Goal: Information Seeking & Learning: Learn about a topic

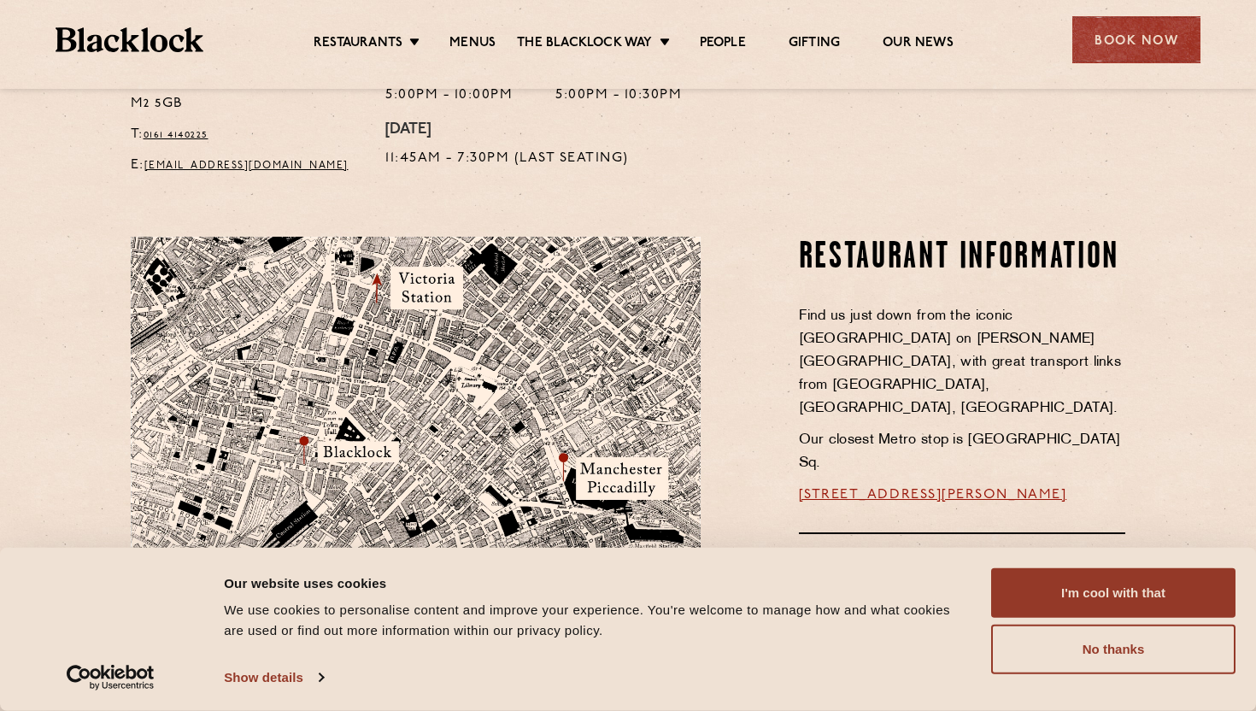
scroll to position [863, 0]
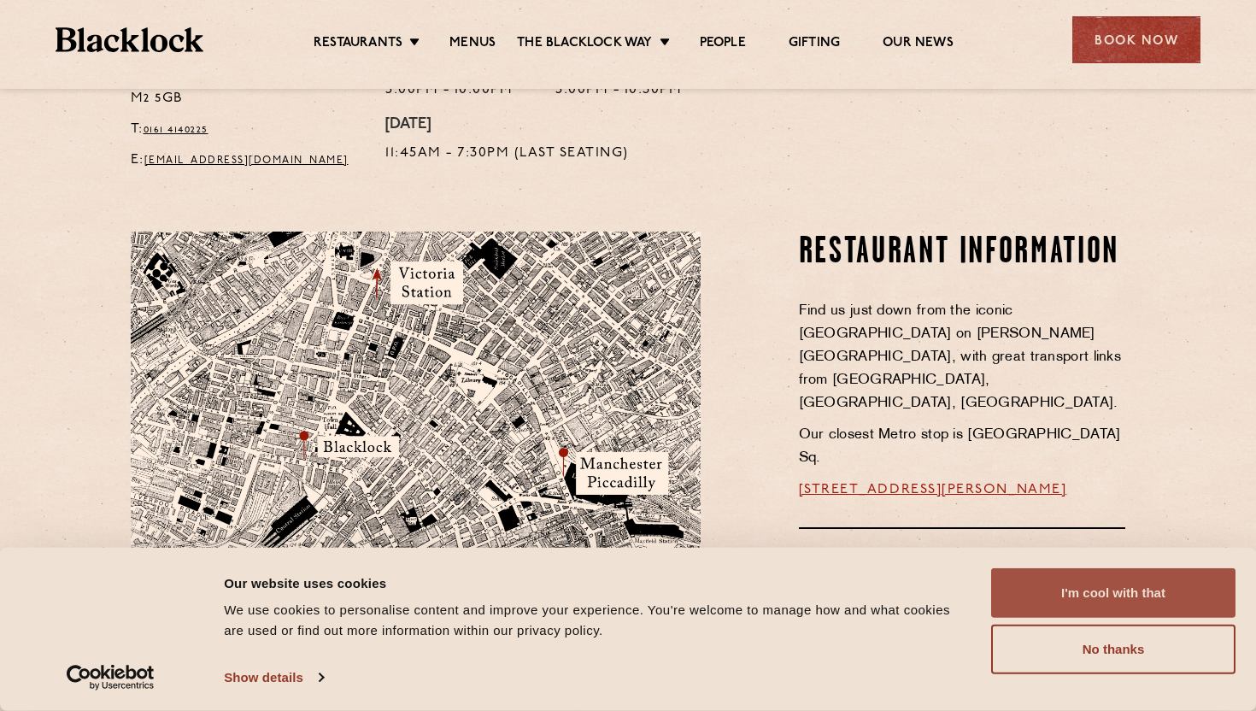
click at [1044, 588] on button "I'm cool with that" at bounding box center [1113, 593] width 244 height 50
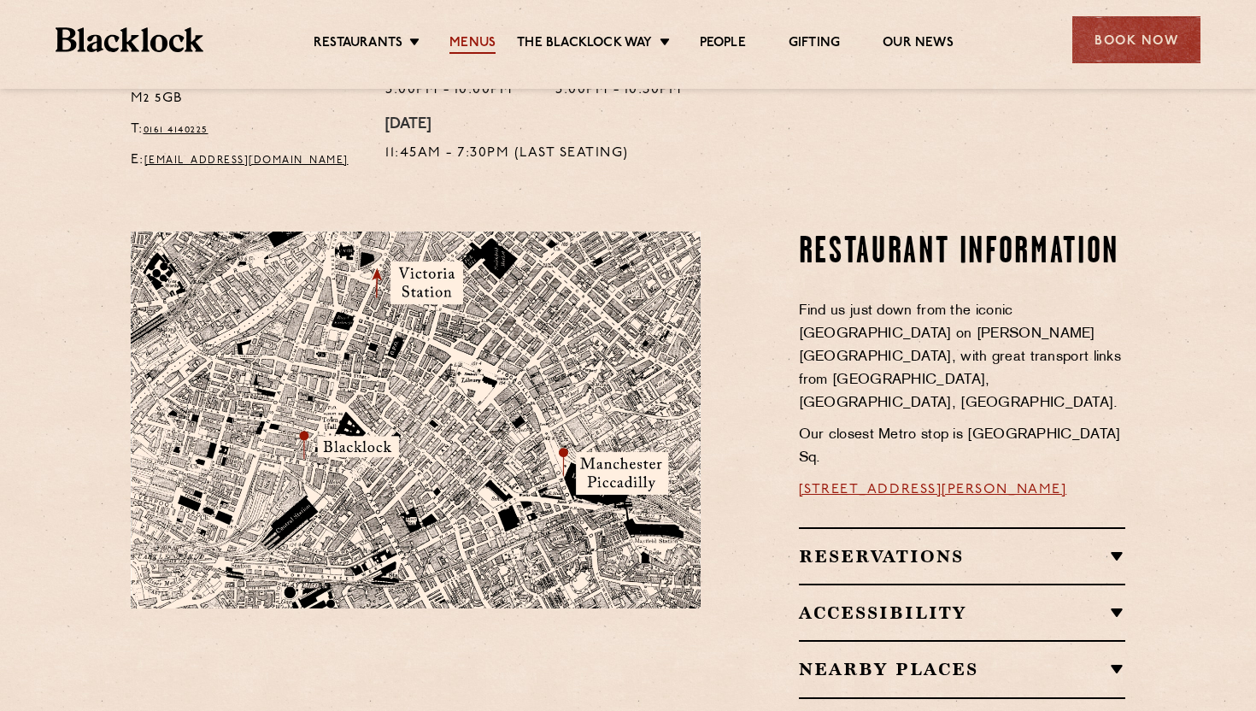
click at [472, 50] on link "Menus" at bounding box center [472, 44] width 46 height 19
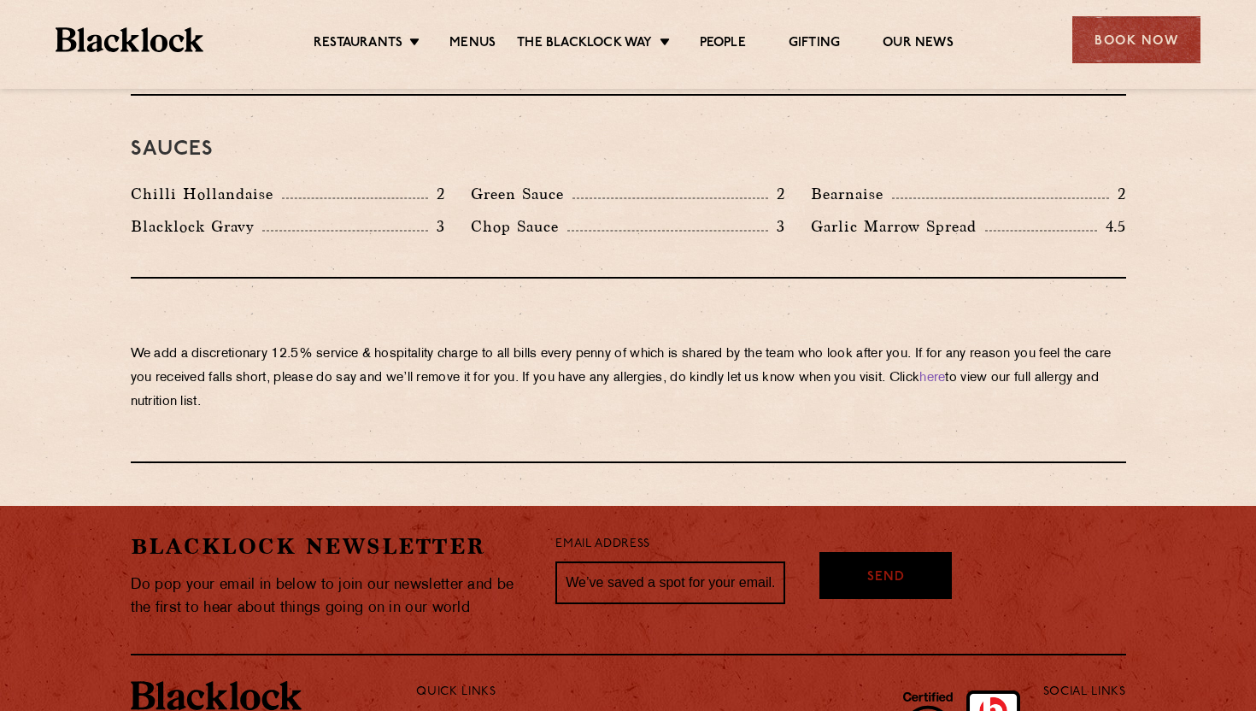
scroll to position [2978, 0]
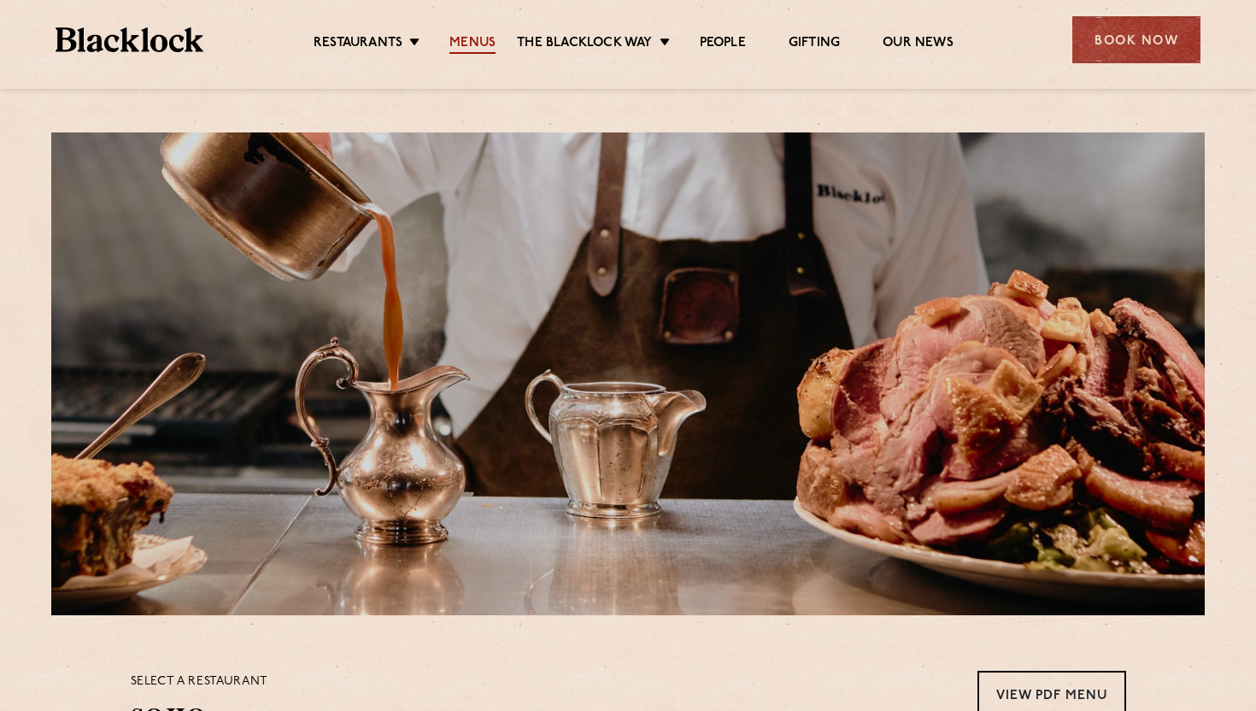
click at [458, 41] on link "Menus" at bounding box center [472, 44] width 46 height 19
click at [484, 50] on link "Menus" at bounding box center [472, 44] width 46 height 19
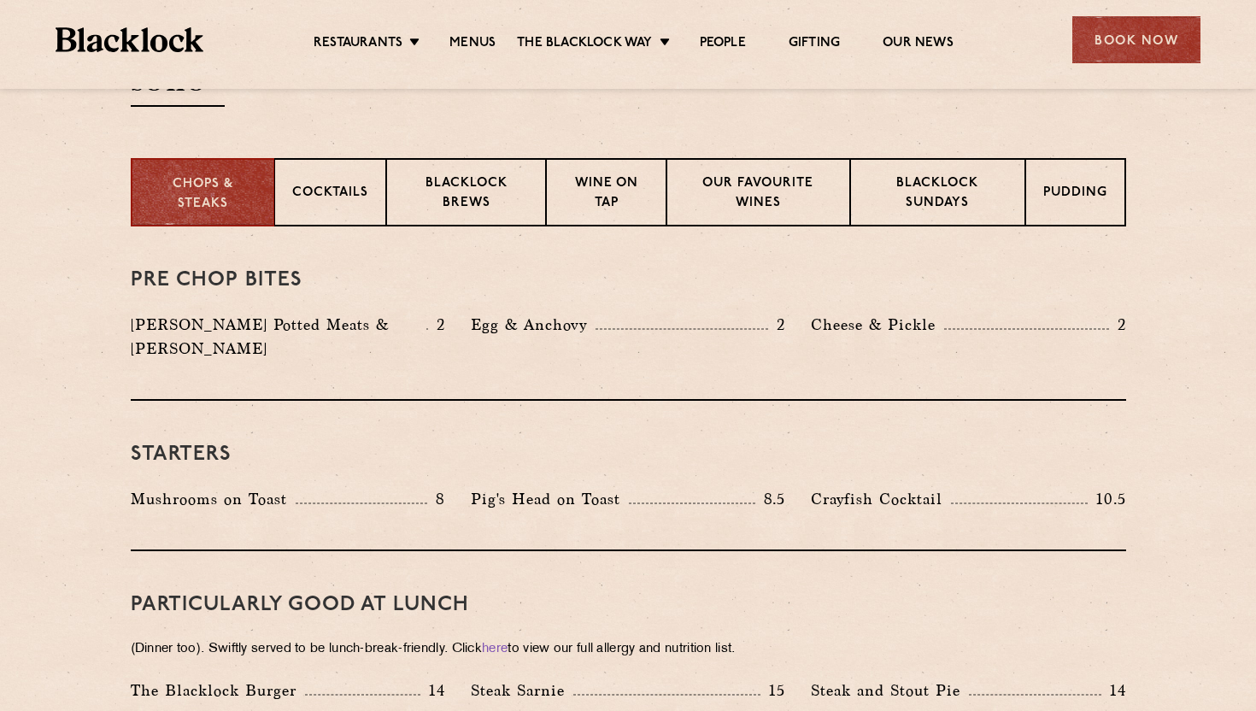
scroll to position [636, 0]
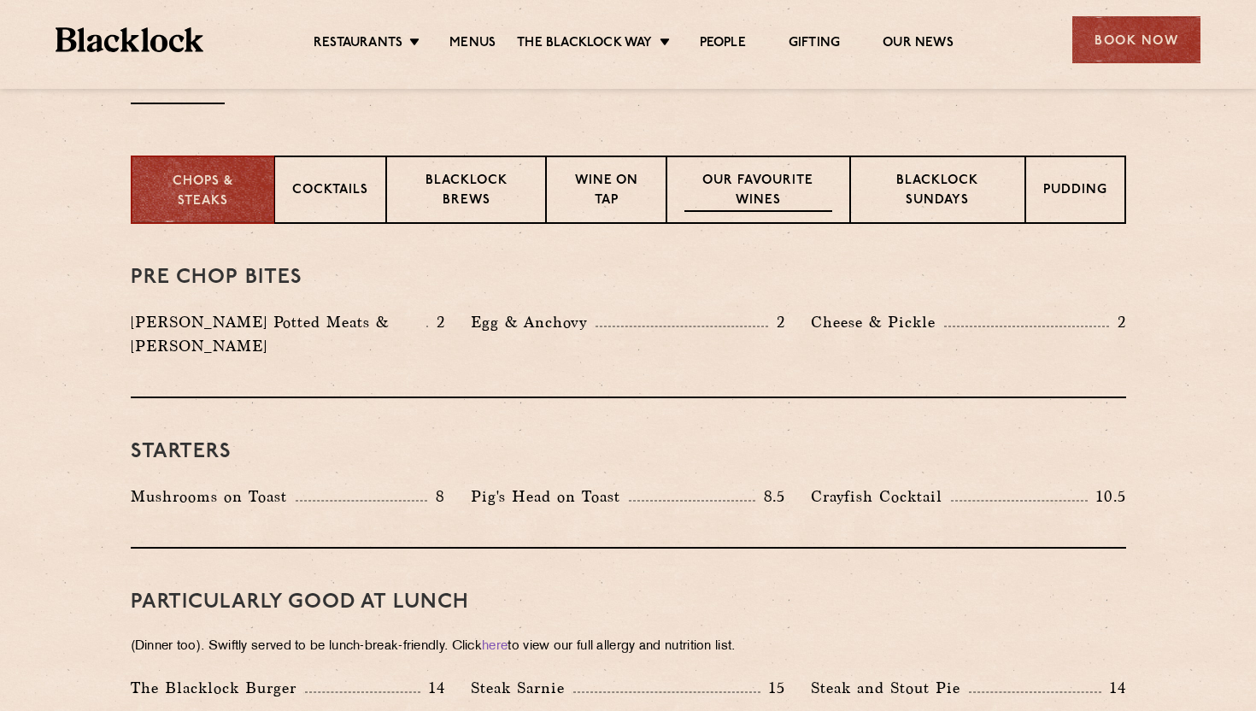
click at [777, 196] on p "Our favourite wines" at bounding box center [758, 192] width 148 height 40
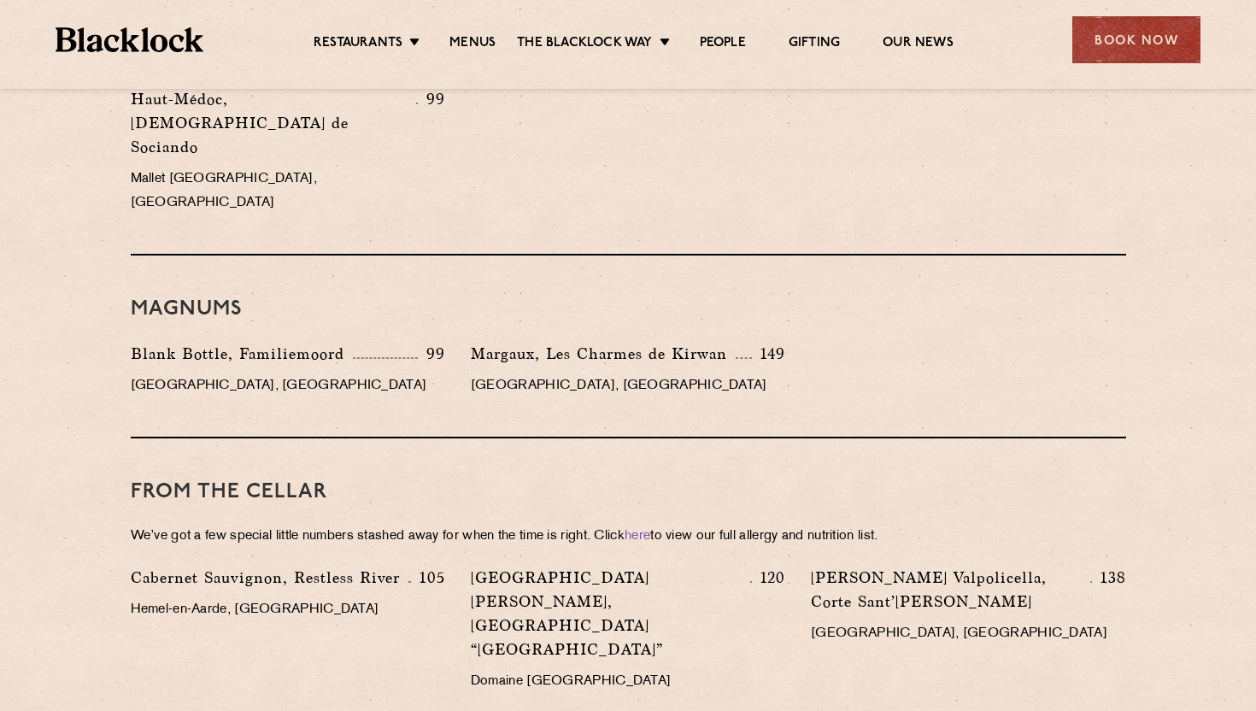
scroll to position [3151, 0]
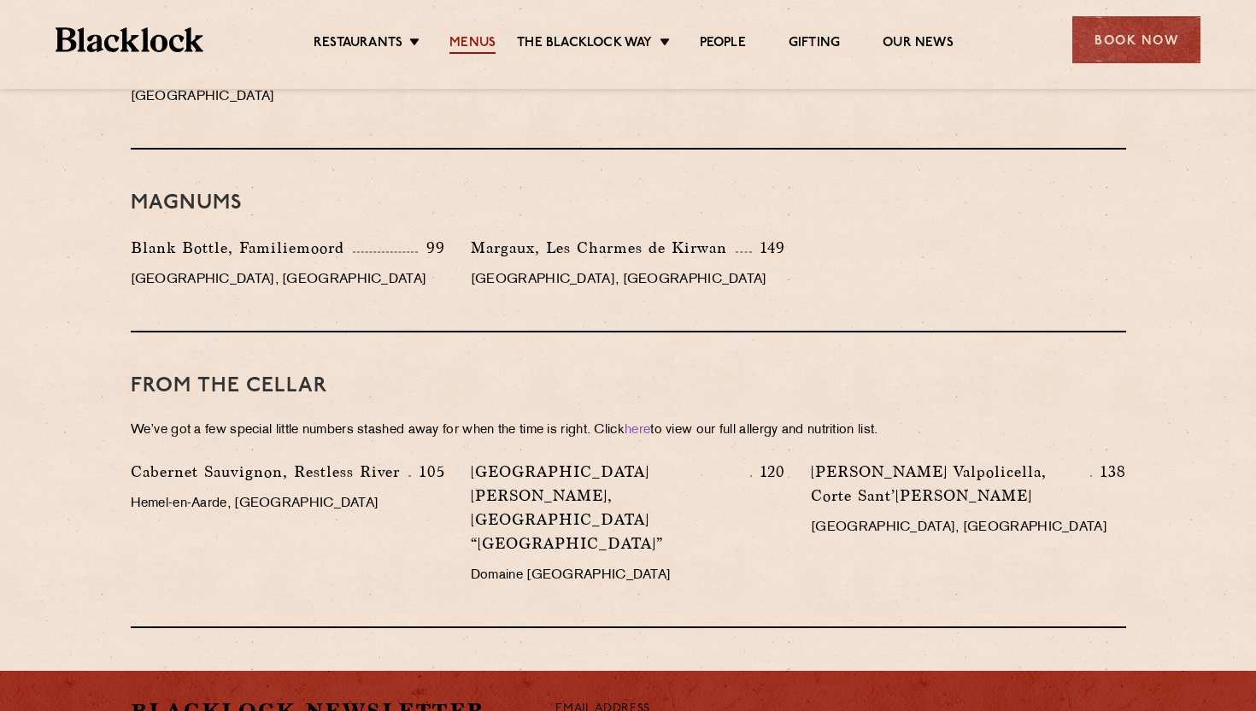
click at [488, 37] on link "Menus" at bounding box center [472, 44] width 46 height 19
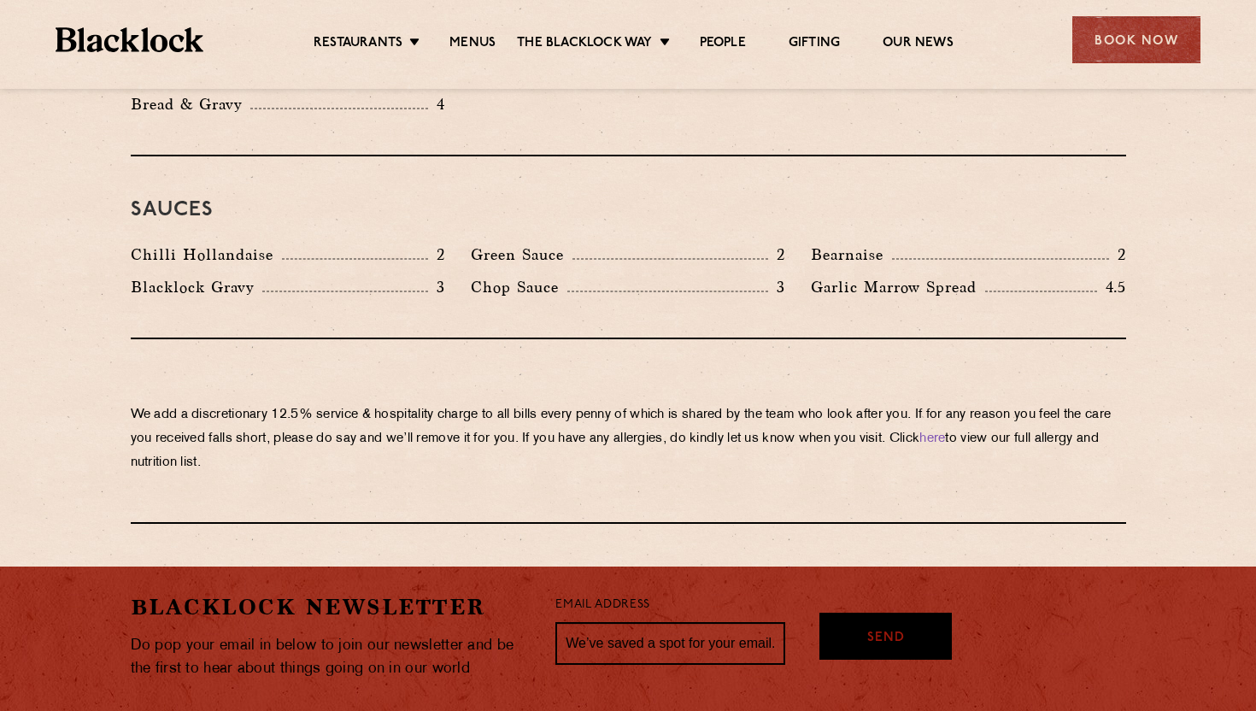
scroll to position [2795, 0]
